Goal: Information Seeking & Learning: Learn about a topic

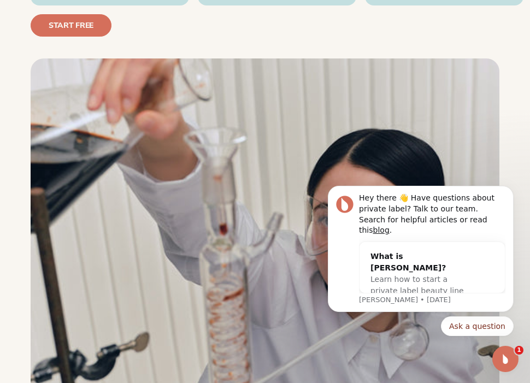
scroll to position [2147, 0]
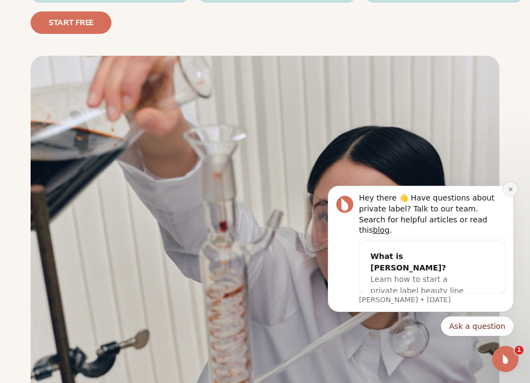
click at [509, 191] on icon "Dismiss notification" at bounding box center [510, 189] width 4 height 4
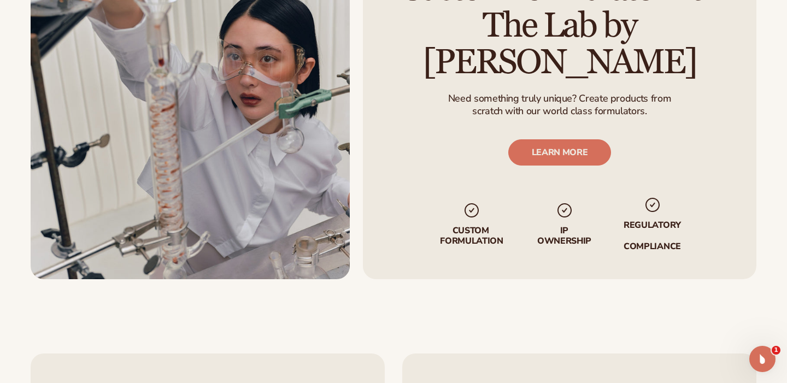
scroll to position [1890, 0]
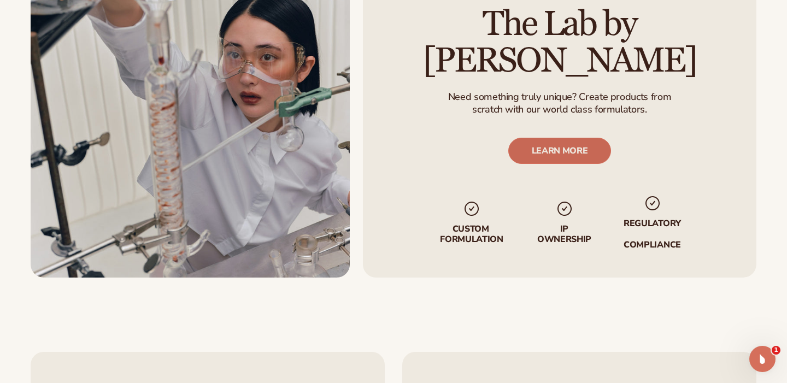
click at [530, 138] on link "LEARN MORE" at bounding box center [559, 151] width 103 height 26
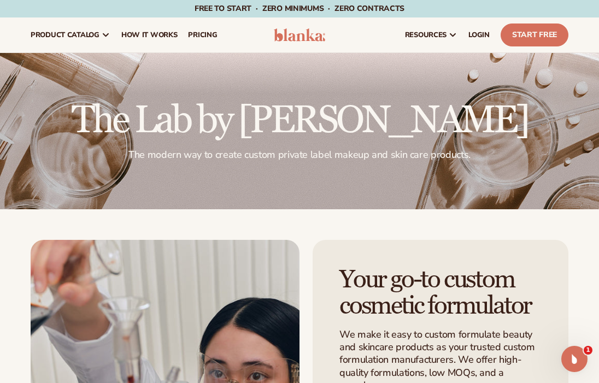
click at [289, 36] on img at bounding box center [299, 34] width 51 height 13
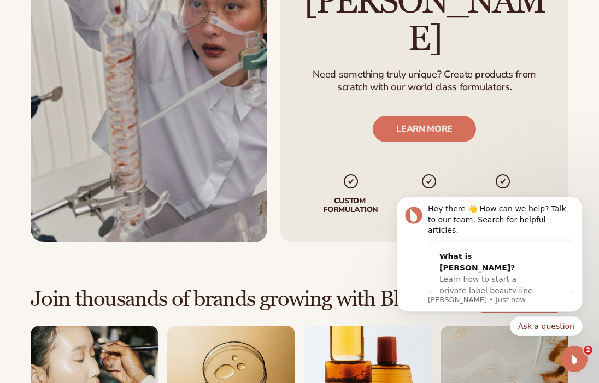
scroll to position [2617, 0]
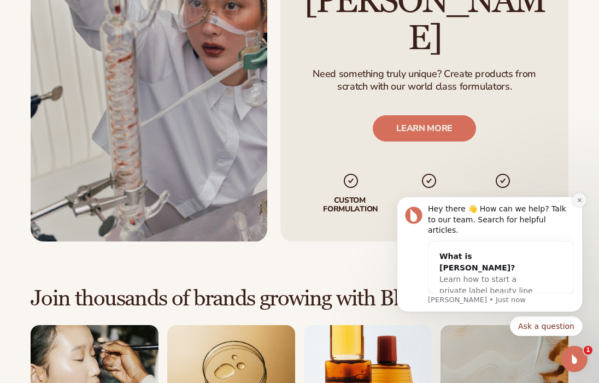
click at [580, 202] on icon "Dismiss notification" at bounding box center [579, 200] width 4 height 4
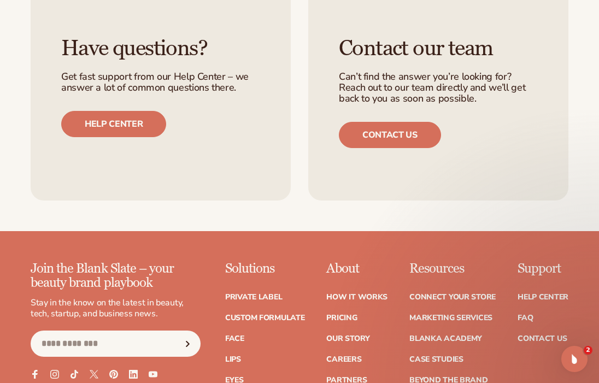
scroll to position [4164, 0]
